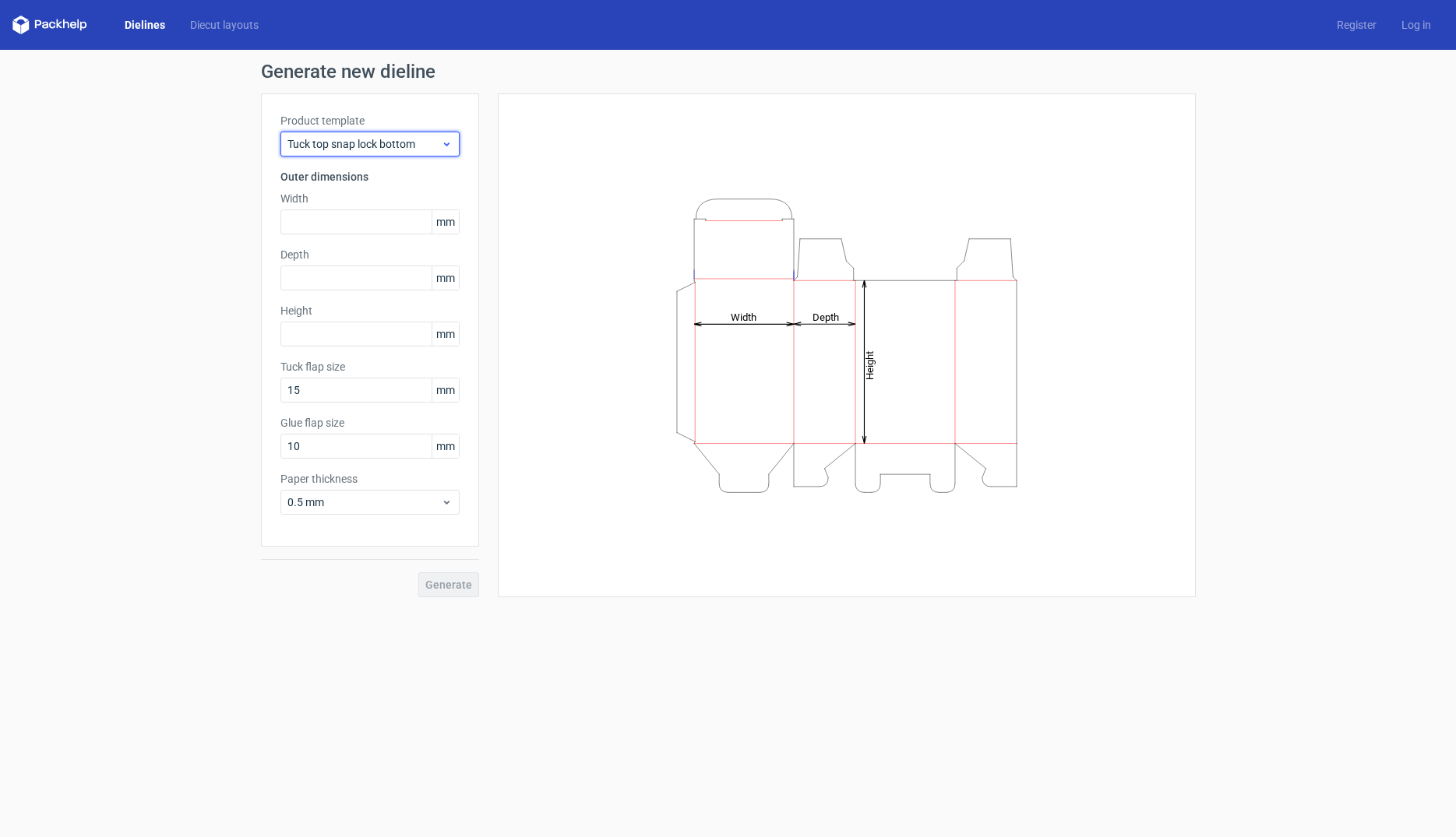
click at [445, 143] on icon at bounding box center [446, 144] width 11 height 12
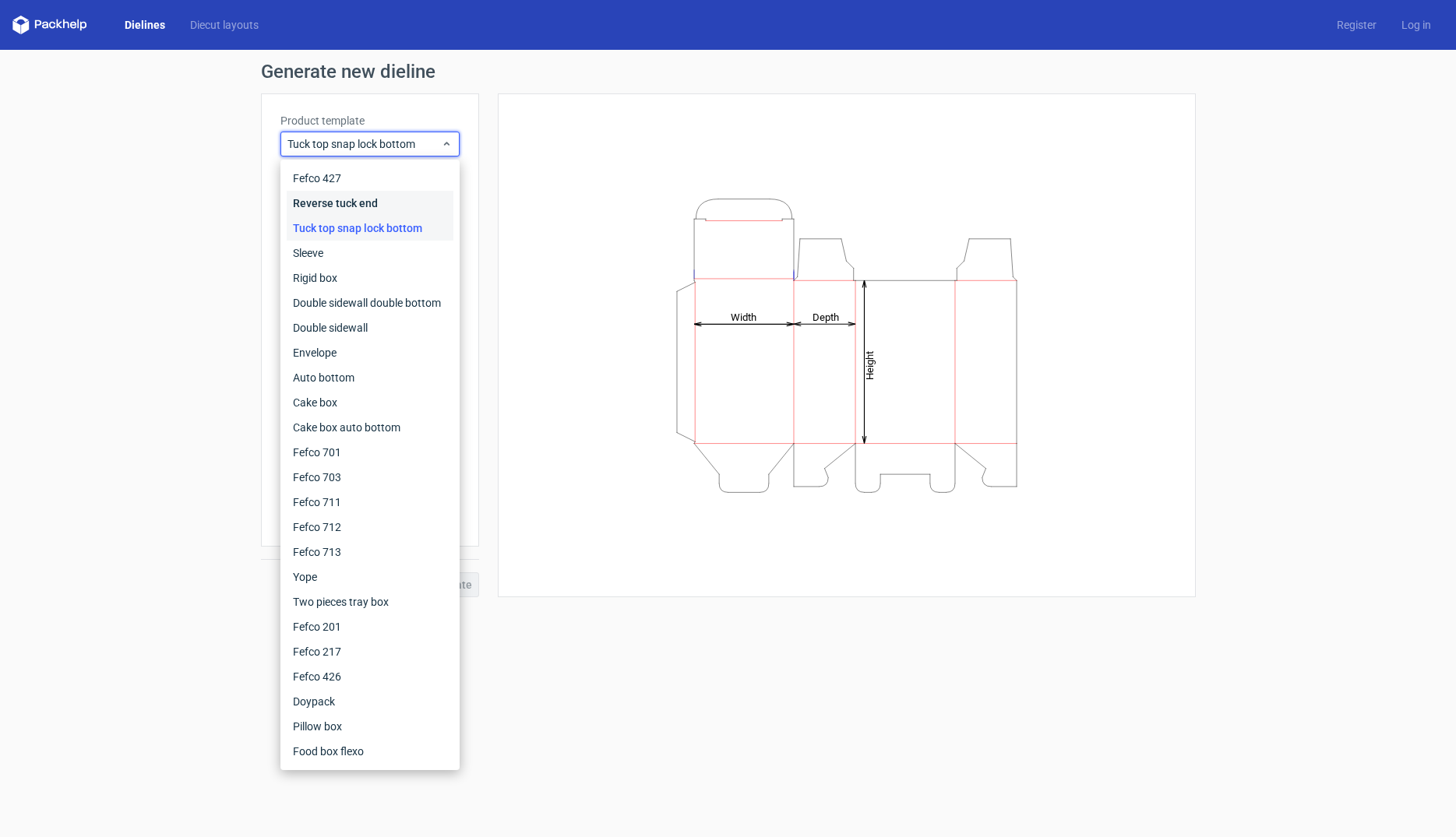
click at [407, 207] on div "Reverse tuck end" at bounding box center [370, 203] width 167 height 25
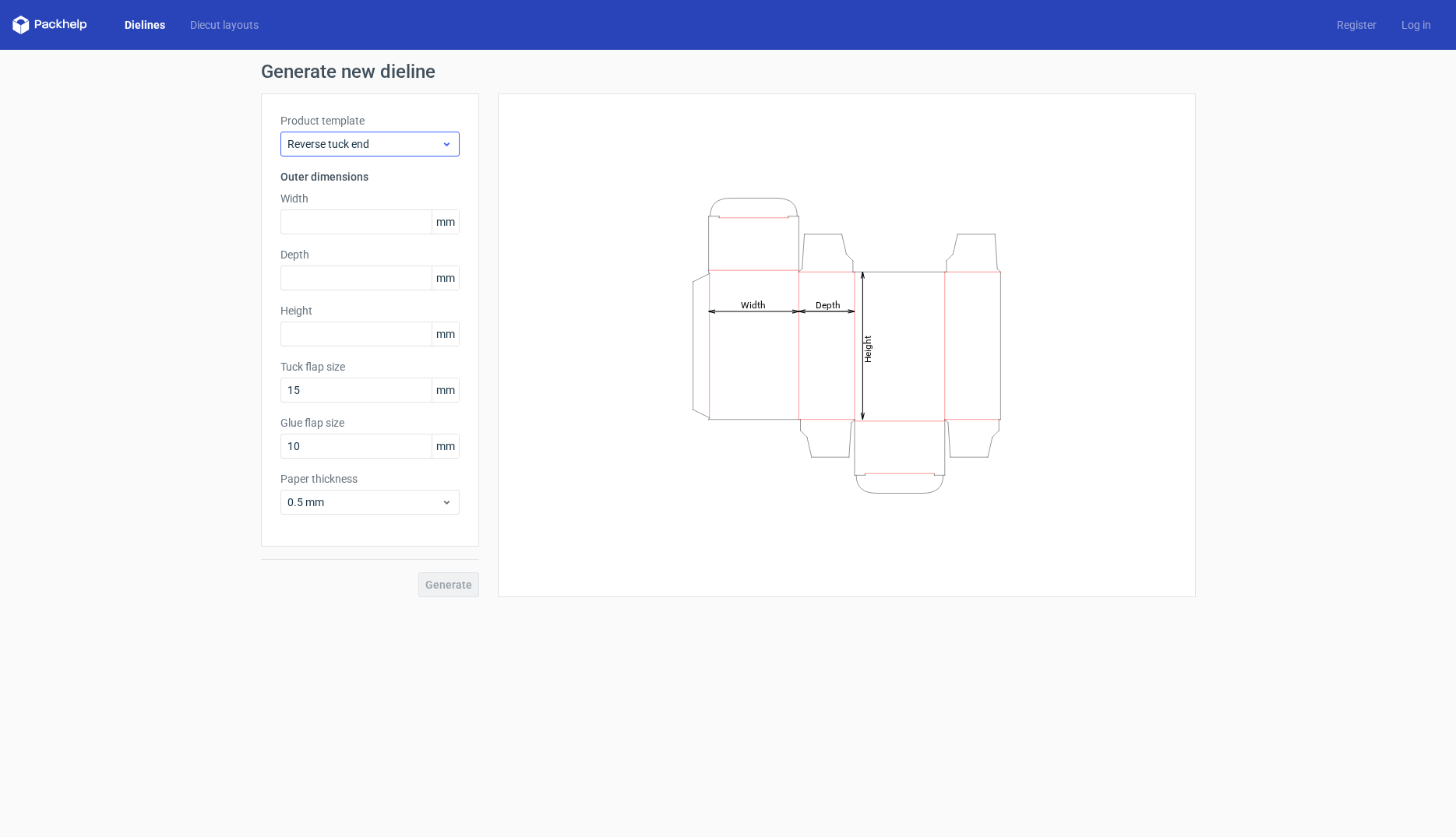
click at [405, 155] on div "Product template Reverse tuck end Outer dimensions Width mm Depth mm Height [PE…" at bounding box center [370, 320] width 218 height 454
click at [405, 149] on span "Reverse tuck end" at bounding box center [364, 144] width 154 height 15
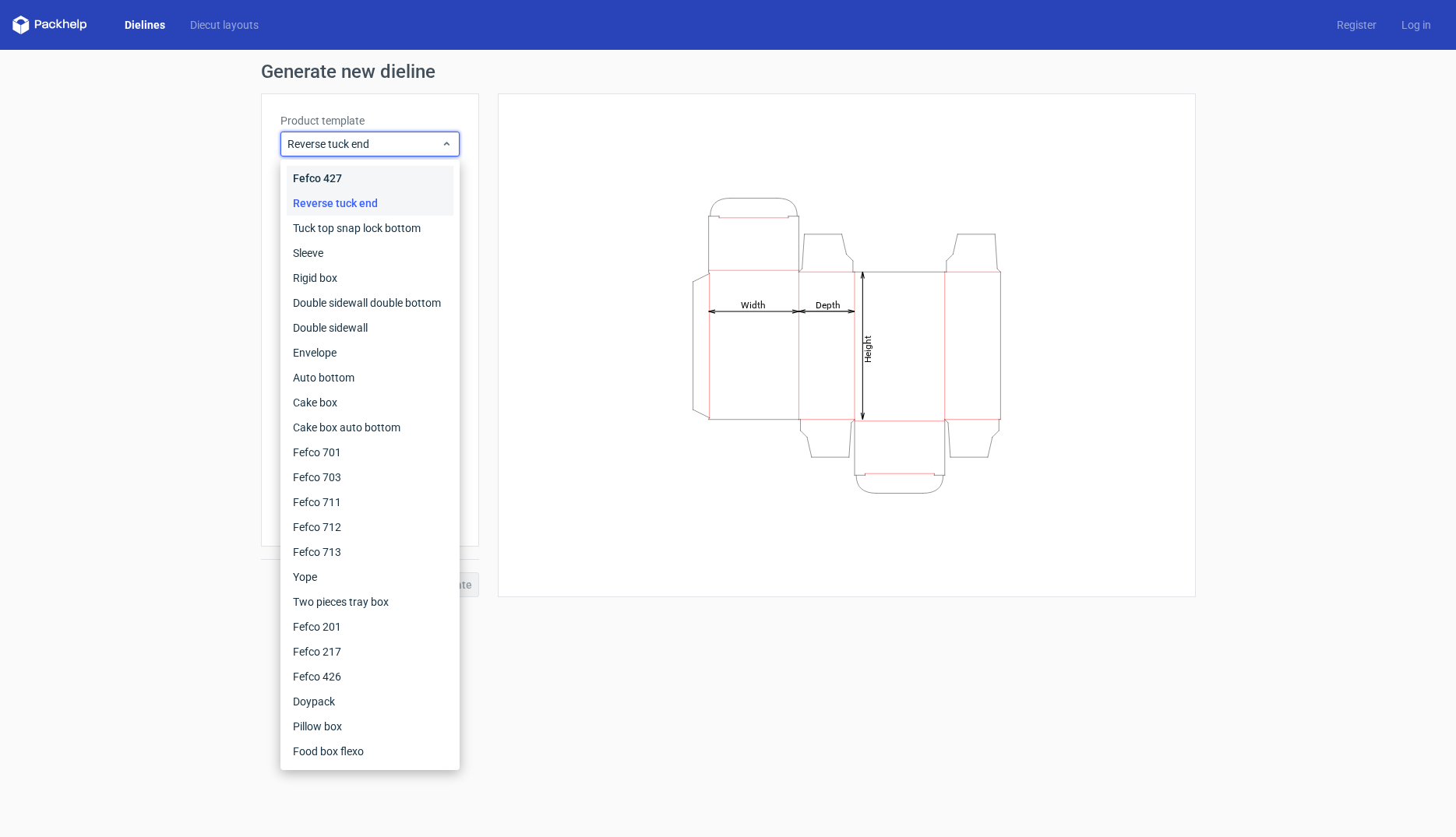
click at [384, 174] on div "Fefco 427" at bounding box center [370, 178] width 167 height 25
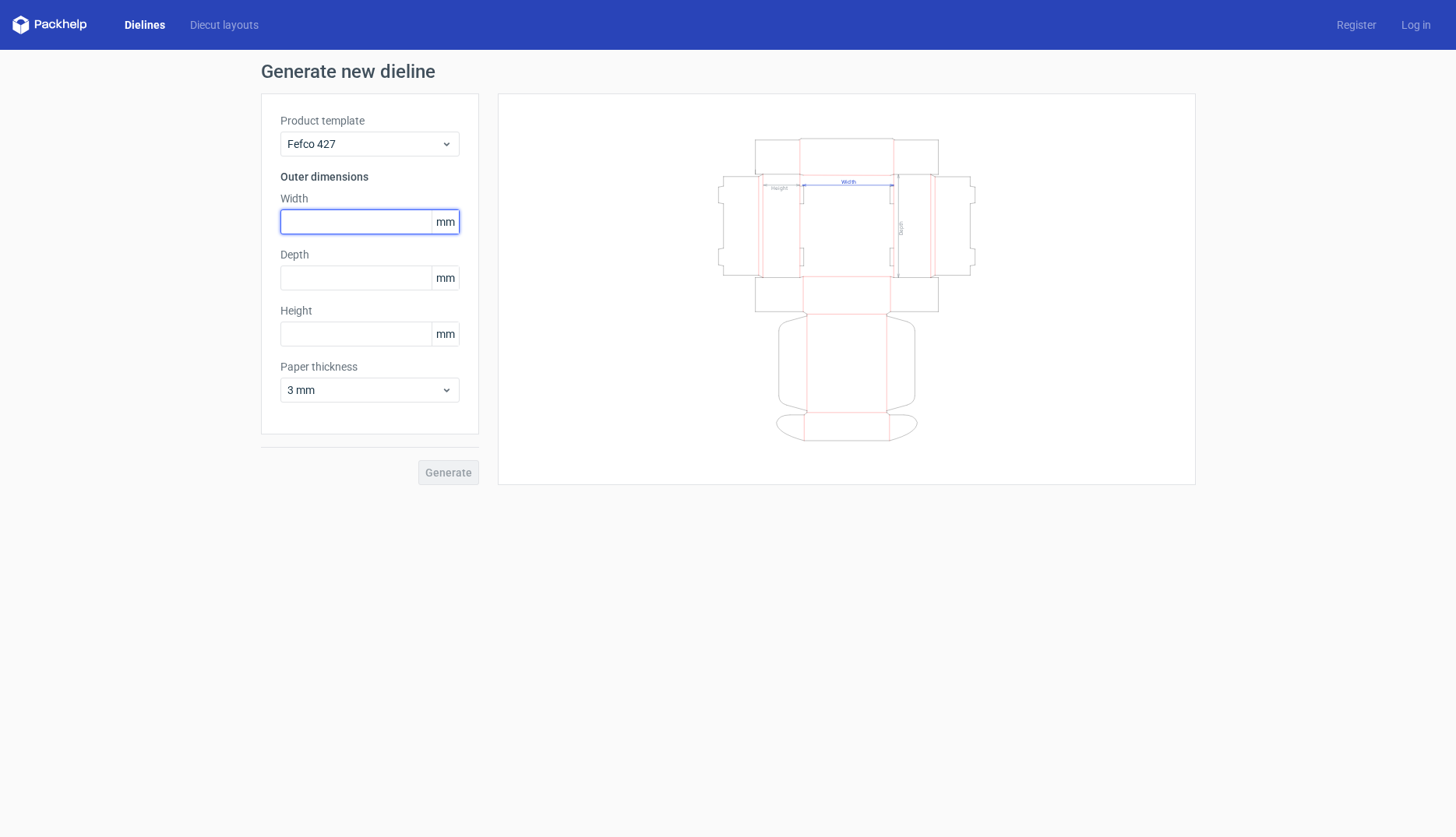
click at [352, 220] on input "text" at bounding box center [370, 222] width 179 height 25
click at [316, 231] on input "text" at bounding box center [370, 222] width 179 height 25
drag, startPoint x: 317, startPoint y: 219, endPoint x: 184, endPoint y: 217, distance: 133.0
click at [280, 217] on input "150" at bounding box center [370, 222] width 179 height 25
type input "180"
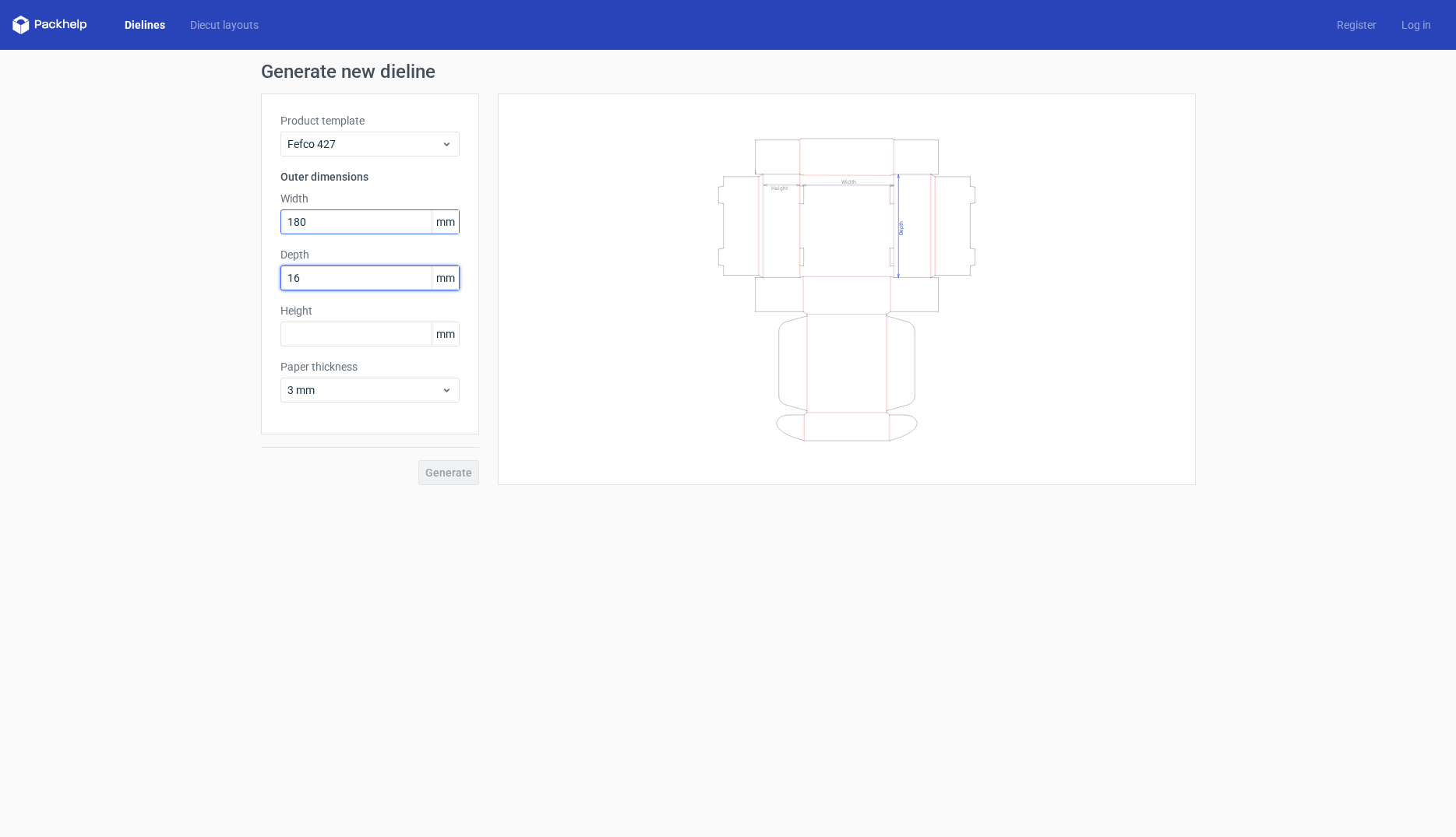
type input "160"
type input "30"
click at [449, 382] on div "3 mm" at bounding box center [370, 390] width 179 height 25
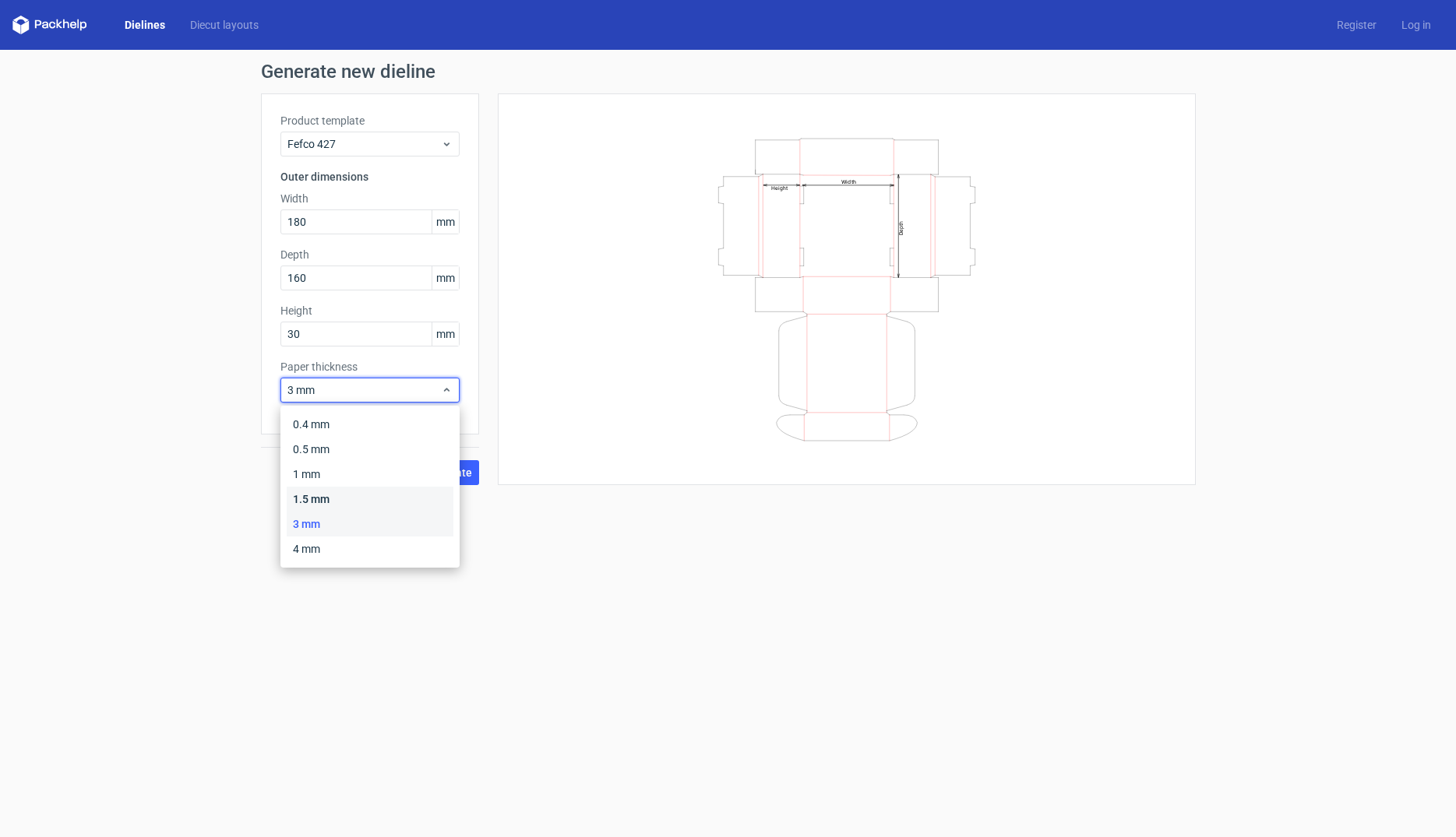
click at [361, 492] on div "1.5 mm" at bounding box center [370, 500] width 167 height 25
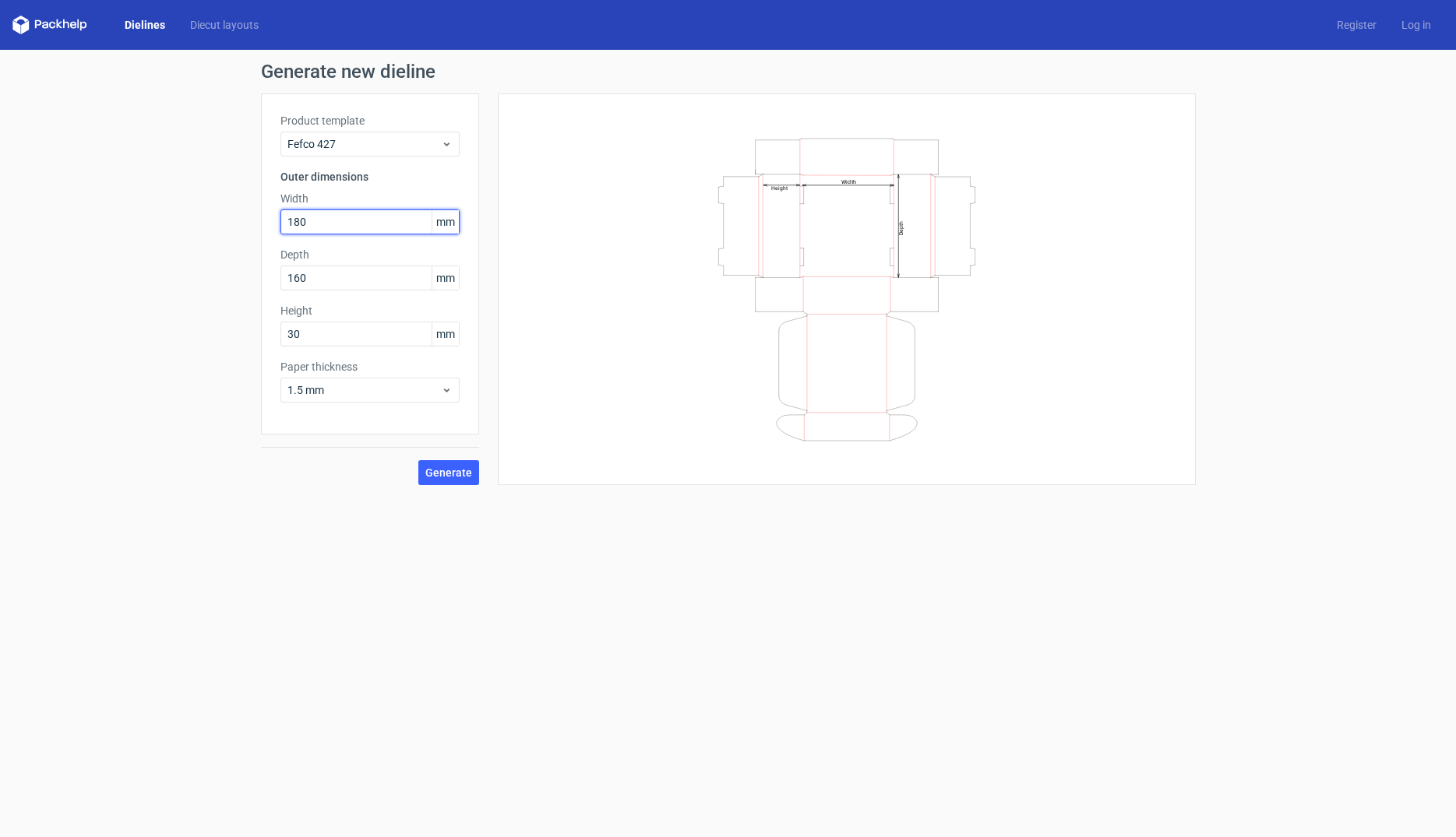
click at [359, 225] on input "180" at bounding box center [370, 222] width 179 height 25
click at [347, 276] on input "160" at bounding box center [370, 278] width 179 height 25
click at [338, 338] on input "30" at bounding box center [370, 334] width 179 height 25
click at [462, 474] on span "Generate" at bounding box center [448, 472] width 47 height 10
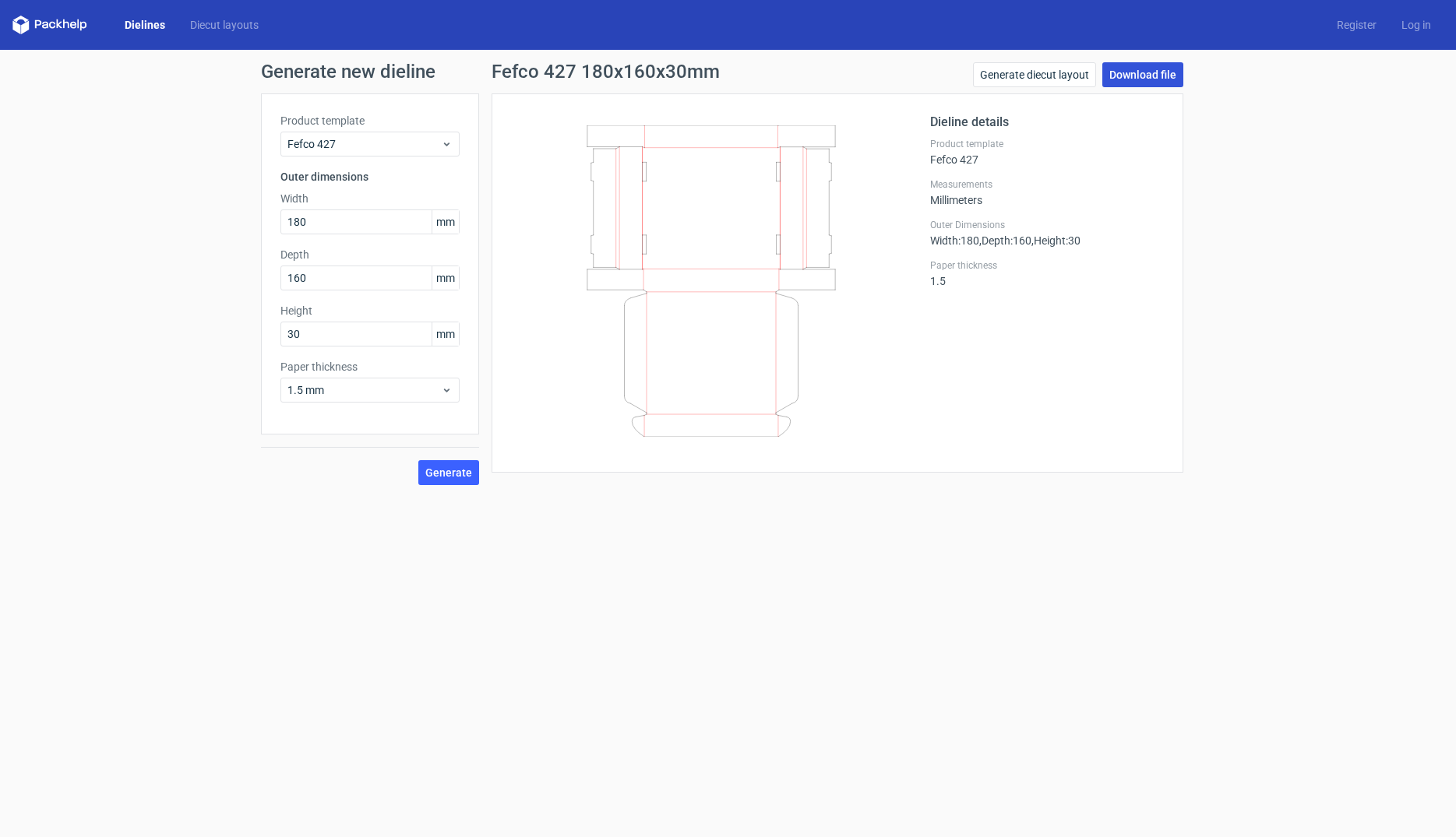
click at [1122, 83] on link "Download file" at bounding box center [1142, 74] width 81 height 25
